Goal: Find specific page/section: Find specific page/section

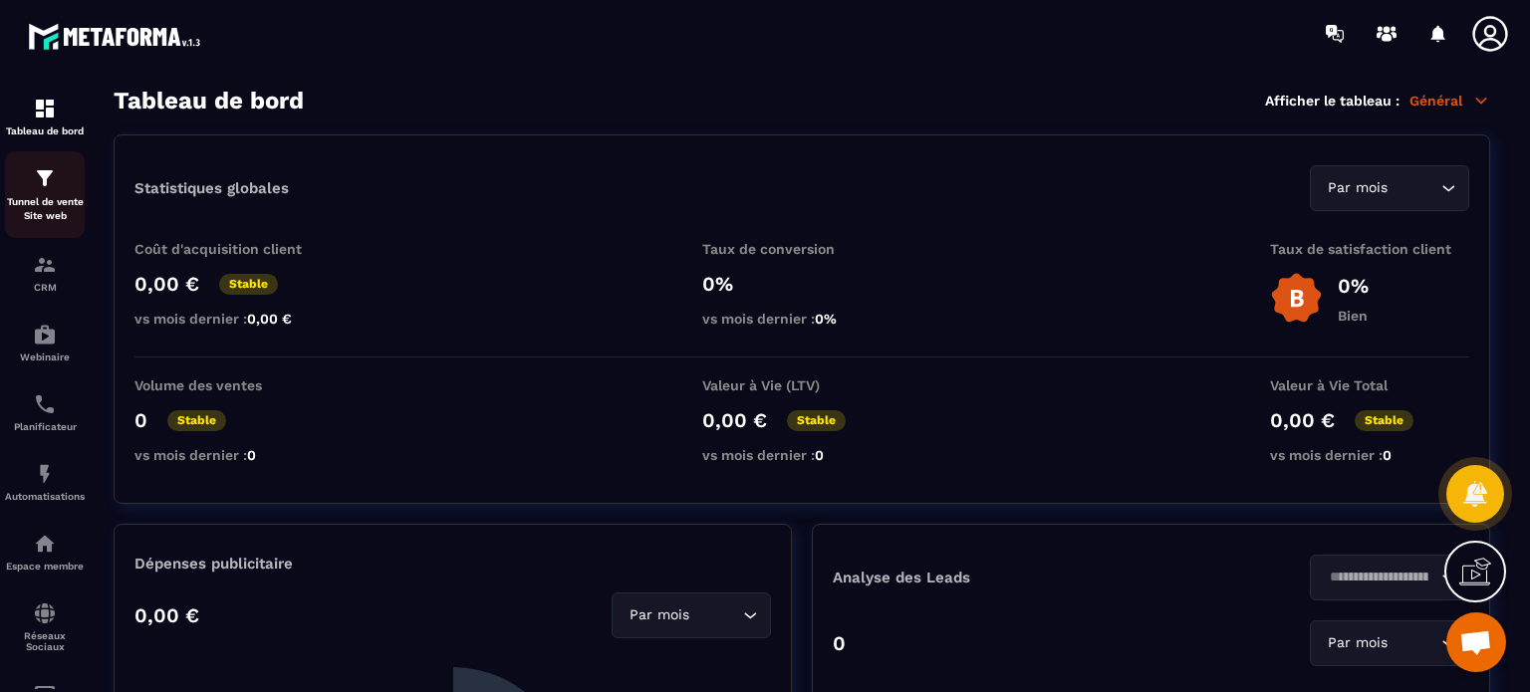
click at [42, 207] on p "Tunnel de vente Site web" at bounding box center [45, 209] width 80 height 28
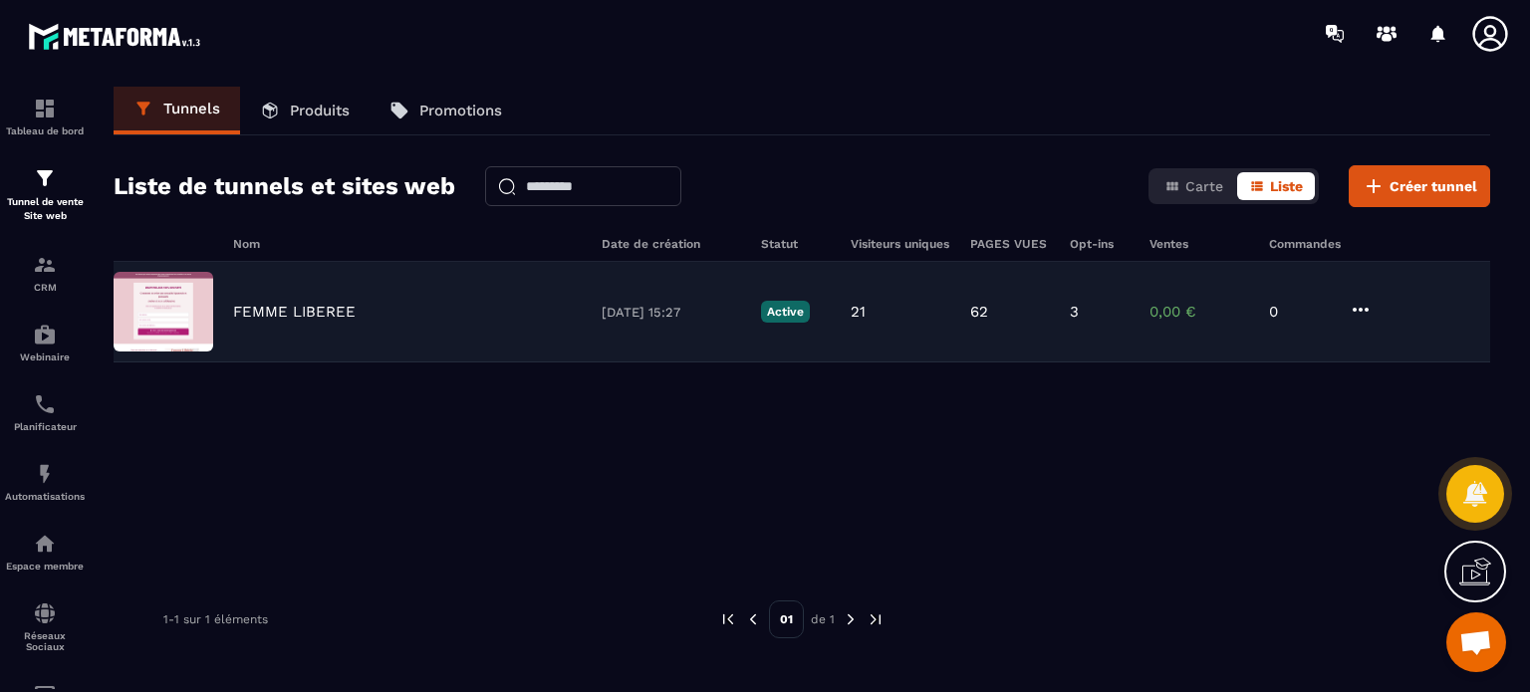
click at [313, 314] on p "FEMME LIBEREE" at bounding box center [294, 312] width 123 height 18
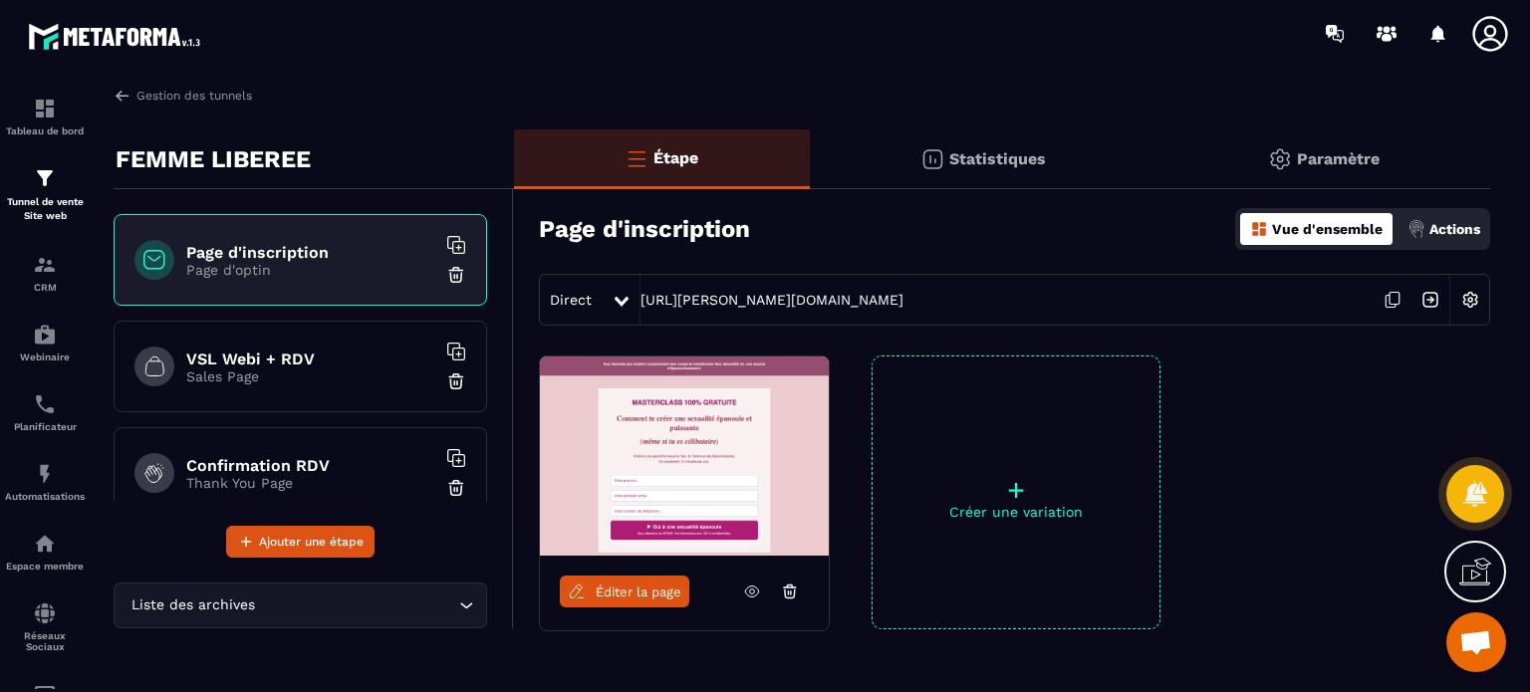
click at [329, 378] on p "Sales Page" at bounding box center [310, 377] width 249 height 16
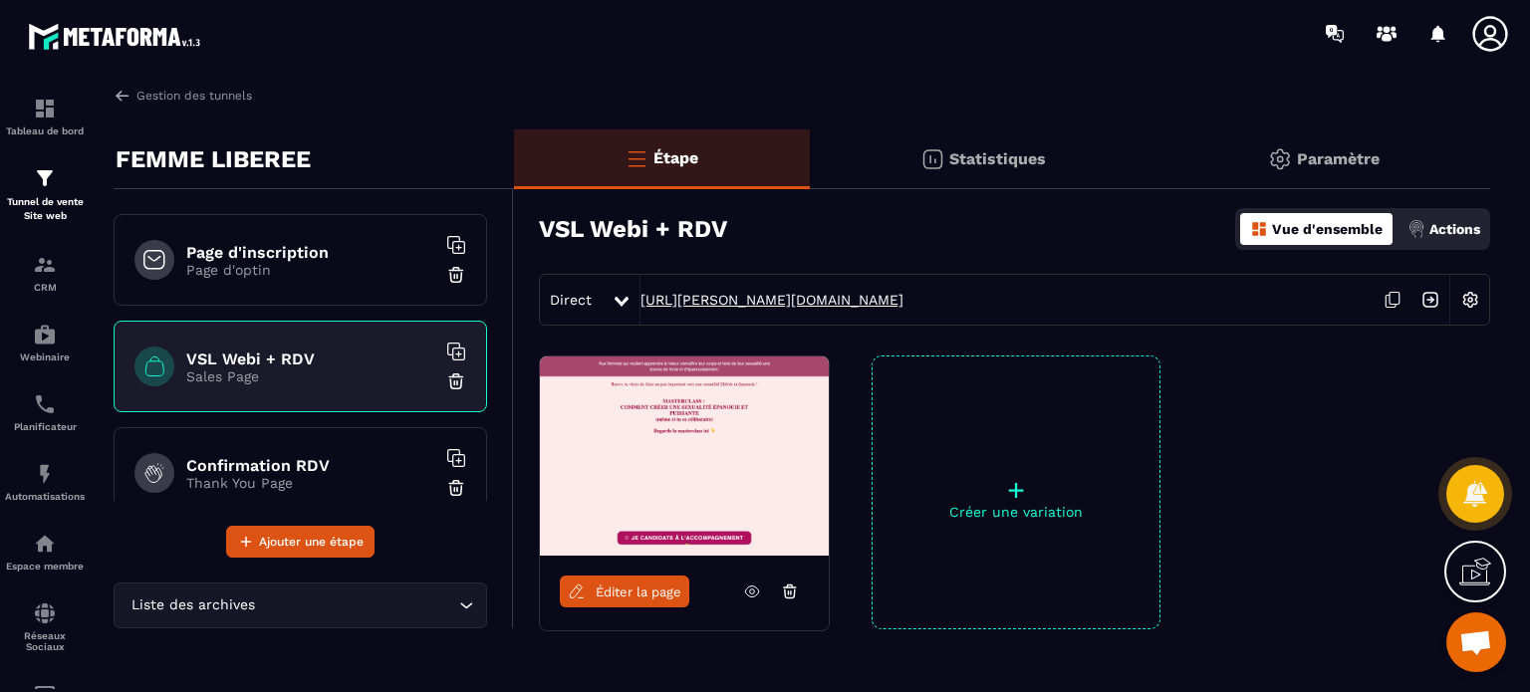
click at [777, 298] on link "[URL][PERSON_NAME][DOMAIN_NAME]" at bounding box center [772, 300] width 263 height 16
click at [247, 460] on h6 "Confirmation RDV" at bounding box center [310, 465] width 249 height 19
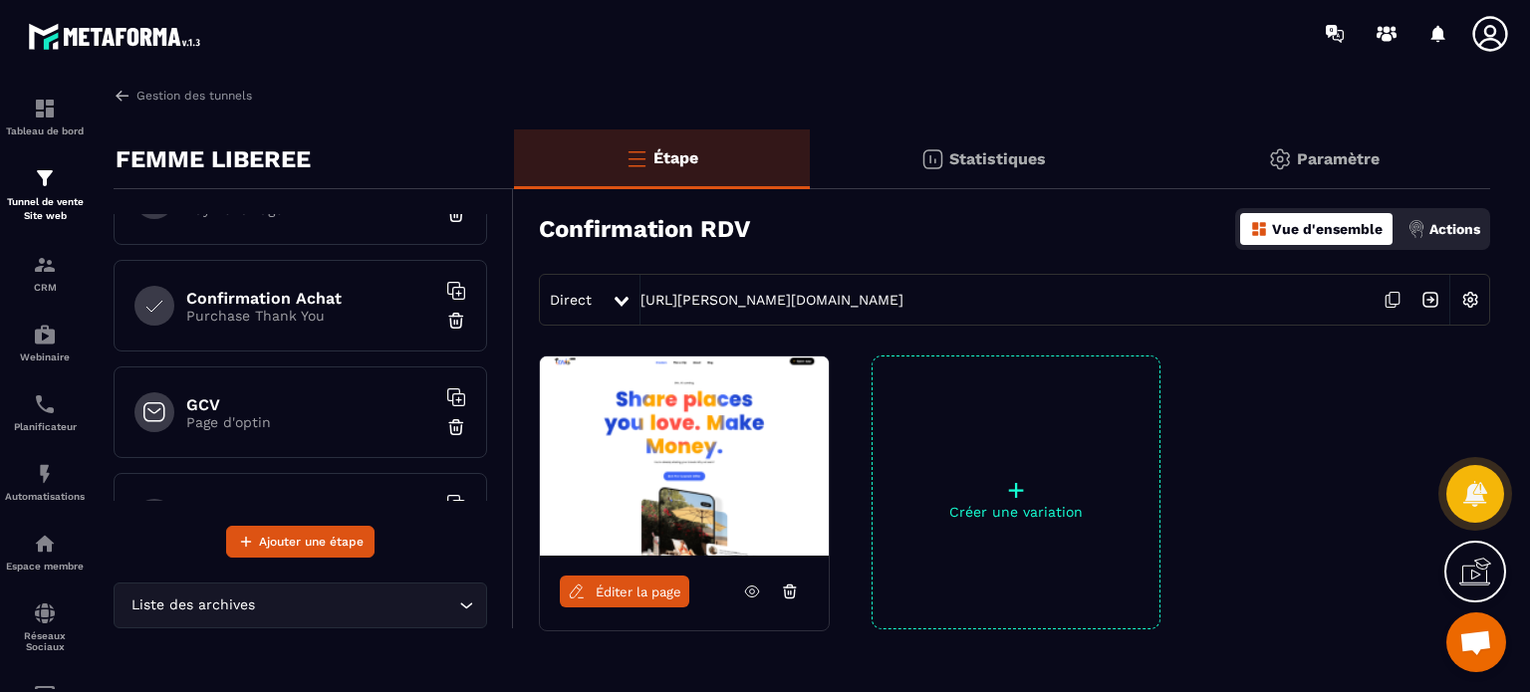
scroll to position [391, 0]
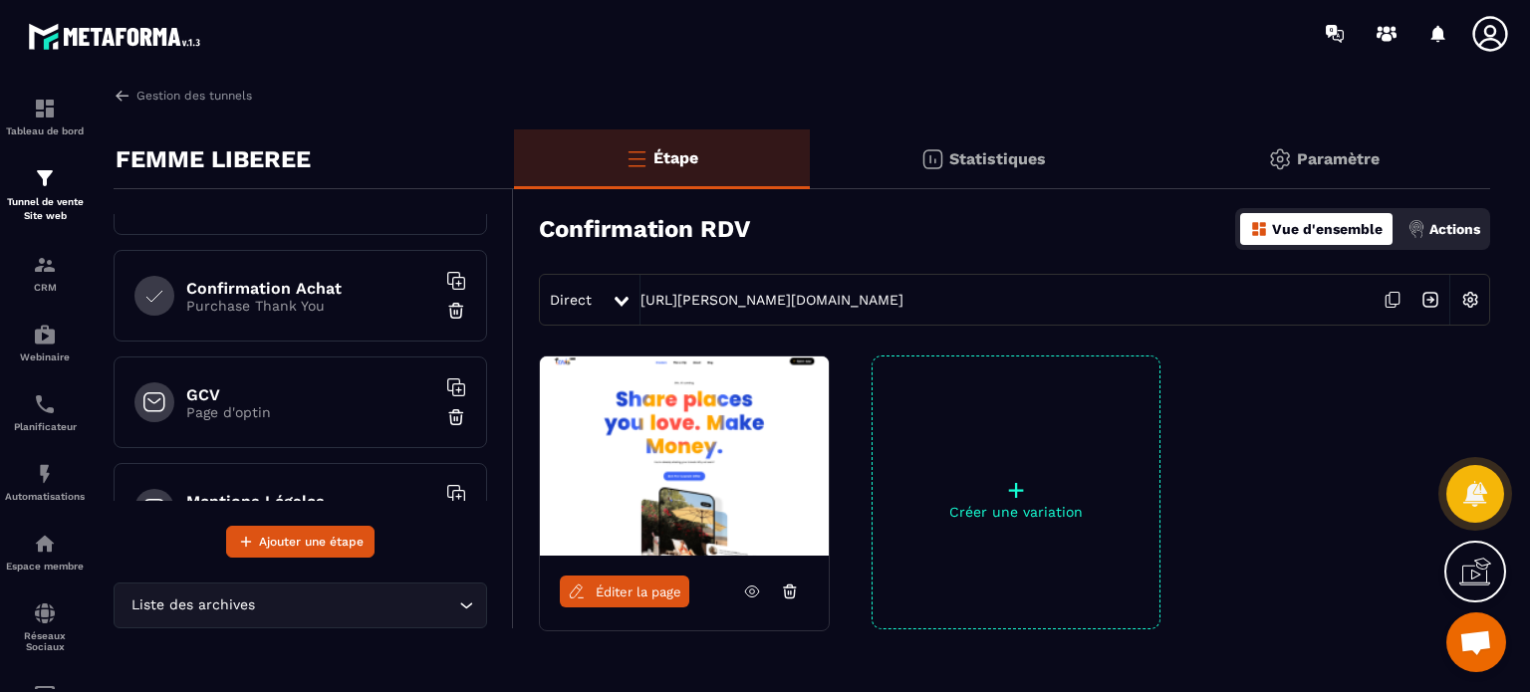
click at [654, 592] on span "Éditer la page" at bounding box center [639, 592] width 86 height 15
